Goal: Find specific page/section: Find specific page/section

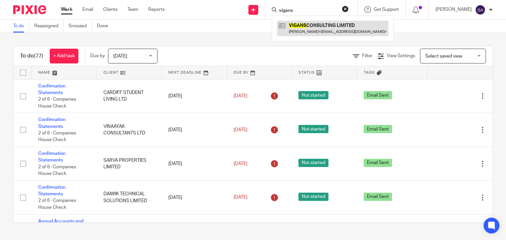
type input "vigans"
click at [319, 32] on link at bounding box center [332, 28] width 111 height 15
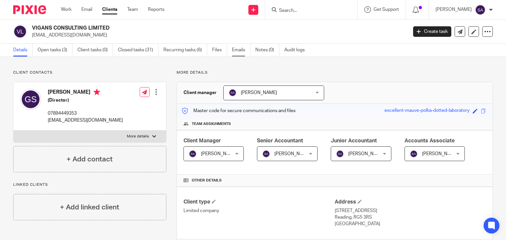
click at [235, 50] on link "Emails" at bounding box center [241, 50] width 18 height 13
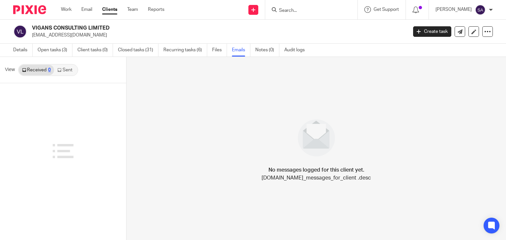
click at [64, 71] on link "Sent" at bounding box center [65, 70] width 23 height 11
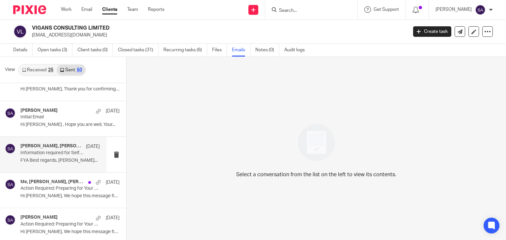
scroll to position [99, 0]
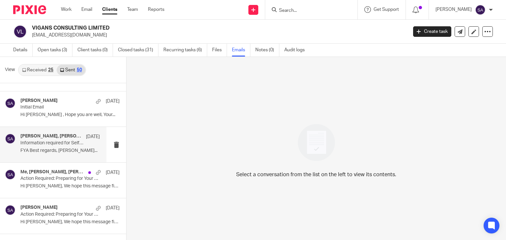
click at [63, 150] on p "FYA Best regards, Shafiya Abdulla Senior..." at bounding box center [59, 151] width 79 height 6
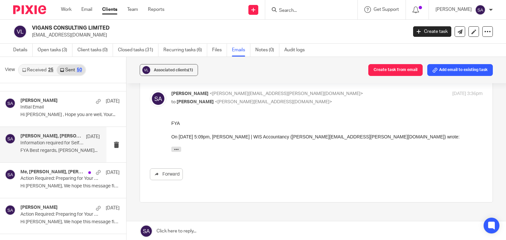
scroll to position [129, 0]
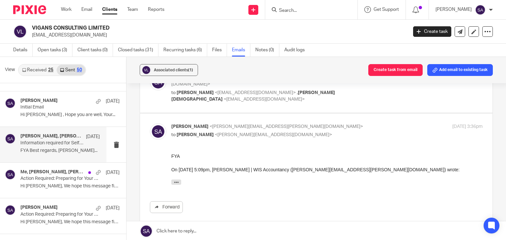
click at [157, 124] on img at bounding box center [158, 132] width 16 height 16
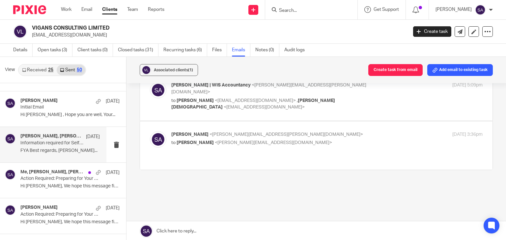
click at [157, 131] on img at bounding box center [158, 139] width 16 height 16
checkbox input "true"
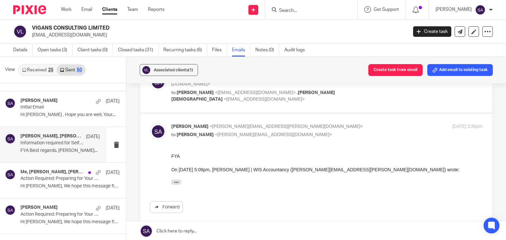
scroll to position [0, 0]
click at [153, 88] on img at bounding box center [158, 82] width 16 height 16
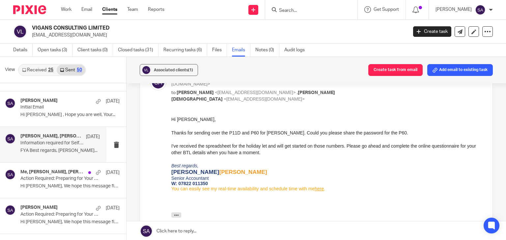
click at [153, 88] on img at bounding box center [158, 82] width 16 height 16
checkbox input "false"
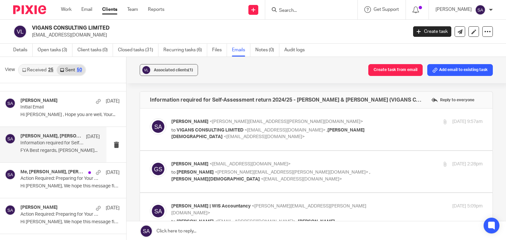
click at [161, 126] on img at bounding box center [158, 127] width 16 height 16
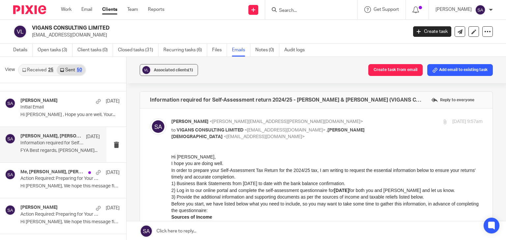
click at [161, 126] on img at bounding box center [158, 127] width 16 height 16
checkbox input "false"
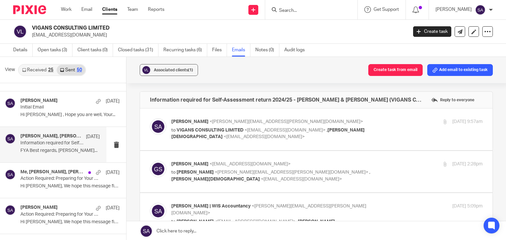
click at [147, 169] on label at bounding box center [316, 172] width 352 height 42
click at [150, 161] on input "checkbox" at bounding box center [150, 161] width 0 height 0
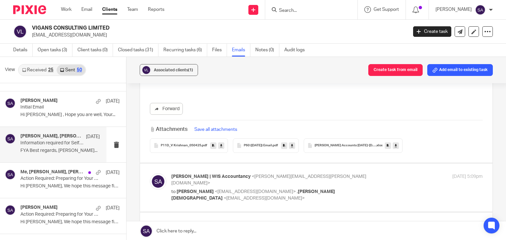
scroll to position [659, 0]
click at [220, 143] on icon at bounding box center [221, 144] width 2 height 5
click at [293, 144] on icon at bounding box center [292, 144] width 2 height 5
click at [395, 144] on icon at bounding box center [396, 144] width 2 height 5
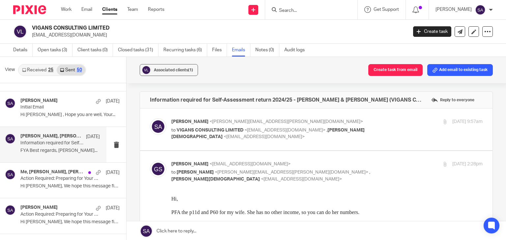
scroll to position [33, 0]
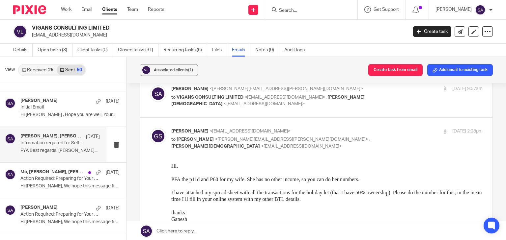
click at [157, 131] on img at bounding box center [158, 136] width 16 height 16
checkbox input "false"
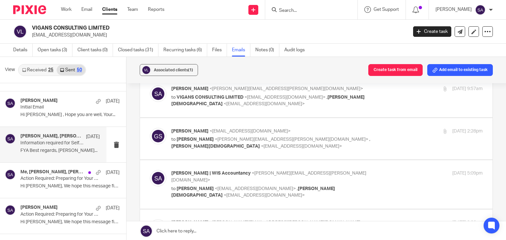
click at [150, 176] on img at bounding box center [158, 178] width 16 height 16
click at [163, 174] on img at bounding box center [158, 178] width 16 height 16
checkbox input "false"
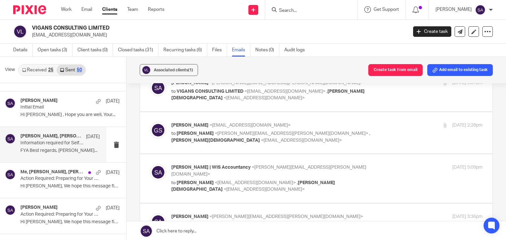
scroll to position [33, 0]
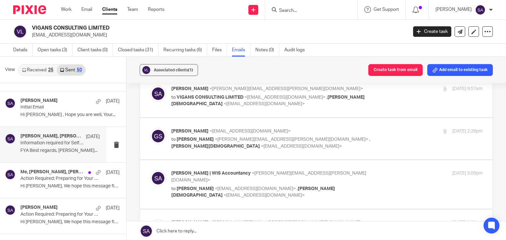
click at [158, 136] on img at bounding box center [158, 136] width 16 height 16
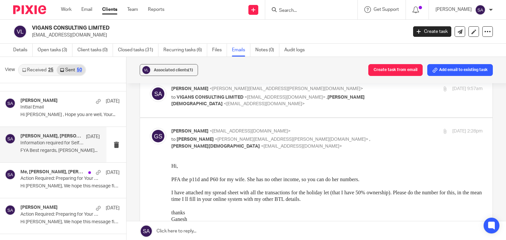
scroll to position [66, 0]
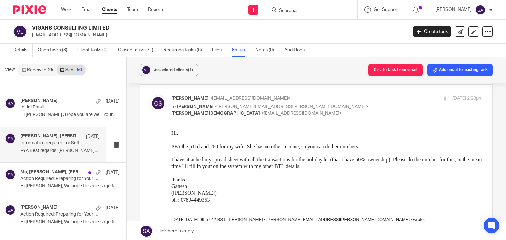
click at [154, 104] on img at bounding box center [158, 103] width 16 height 16
checkbox input "false"
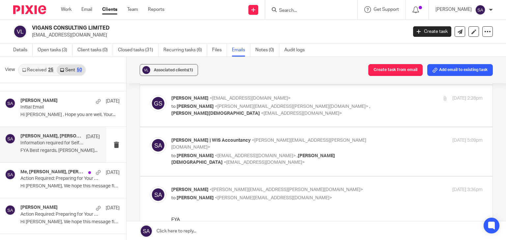
click at [162, 137] on div at bounding box center [158, 151] width 16 height 29
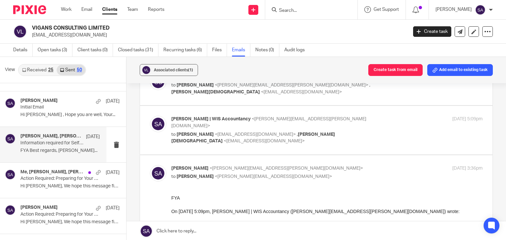
scroll to position [99, 0]
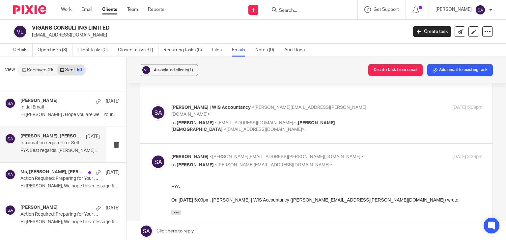
click at [152, 113] on img at bounding box center [158, 112] width 16 height 16
checkbox input "true"
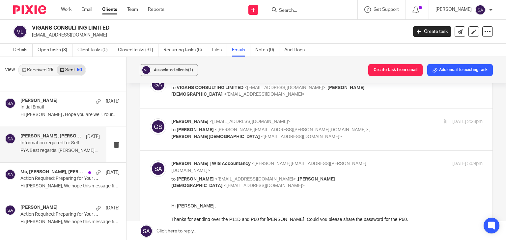
scroll to position [33, 0]
